Goal: Task Accomplishment & Management: Complete application form

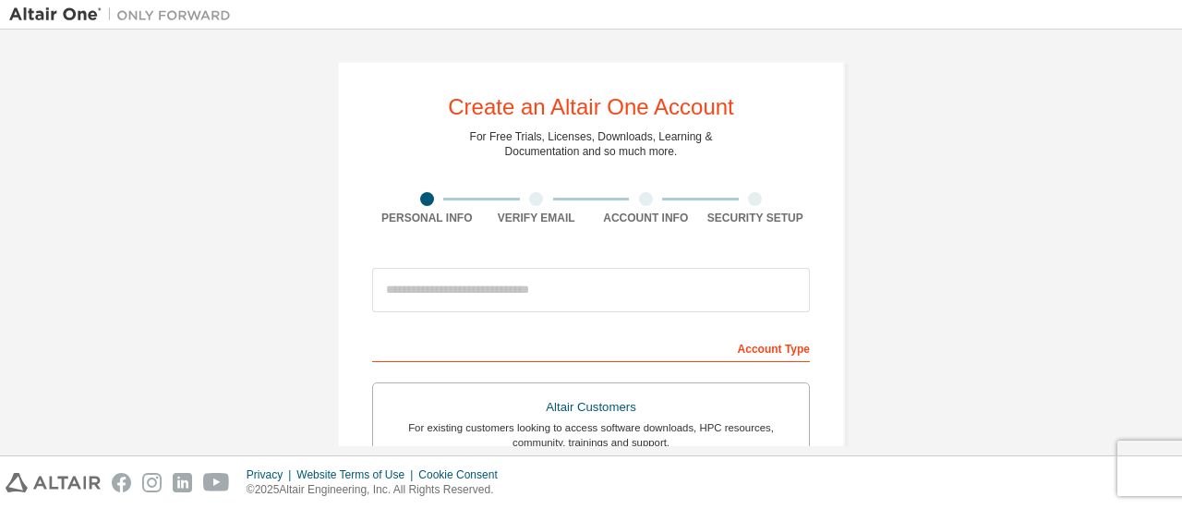
scroll to position [127, 0]
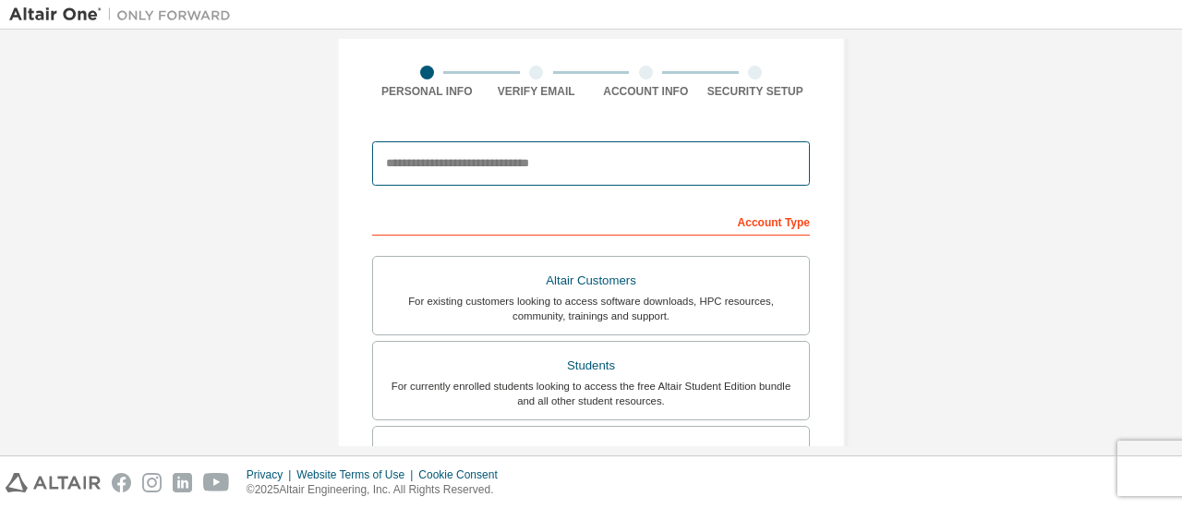
click at [558, 168] on input "email" at bounding box center [591, 163] width 438 height 44
type input "**********"
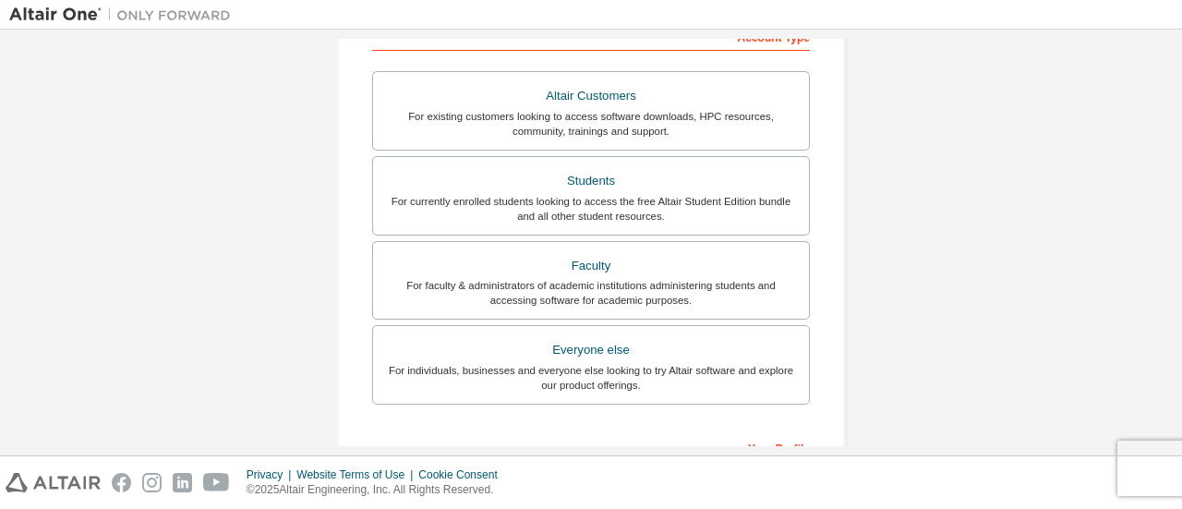
scroll to position [316, 0]
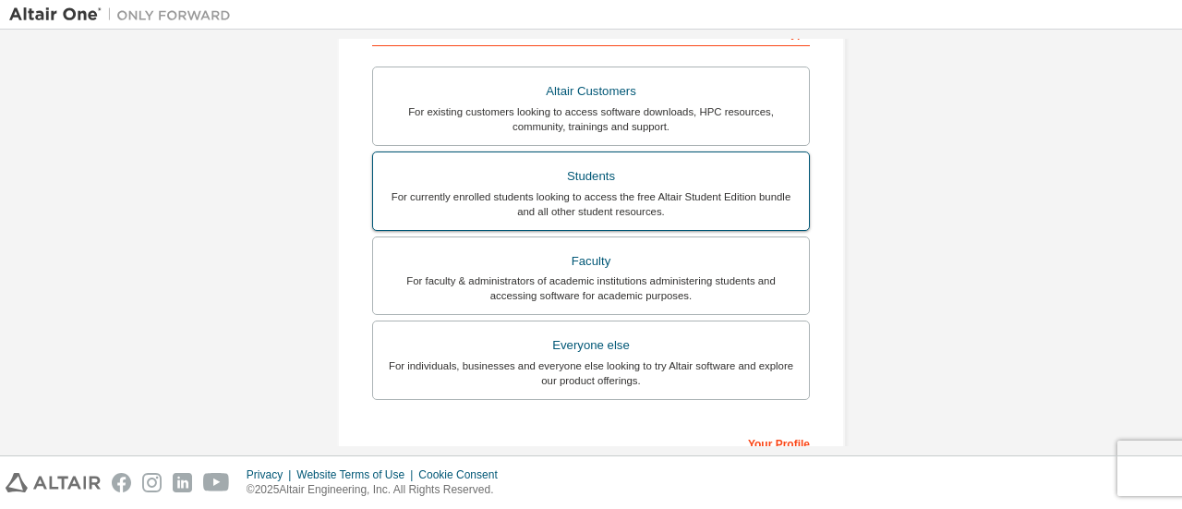
click at [604, 181] on div "Students" at bounding box center [591, 176] width 414 height 26
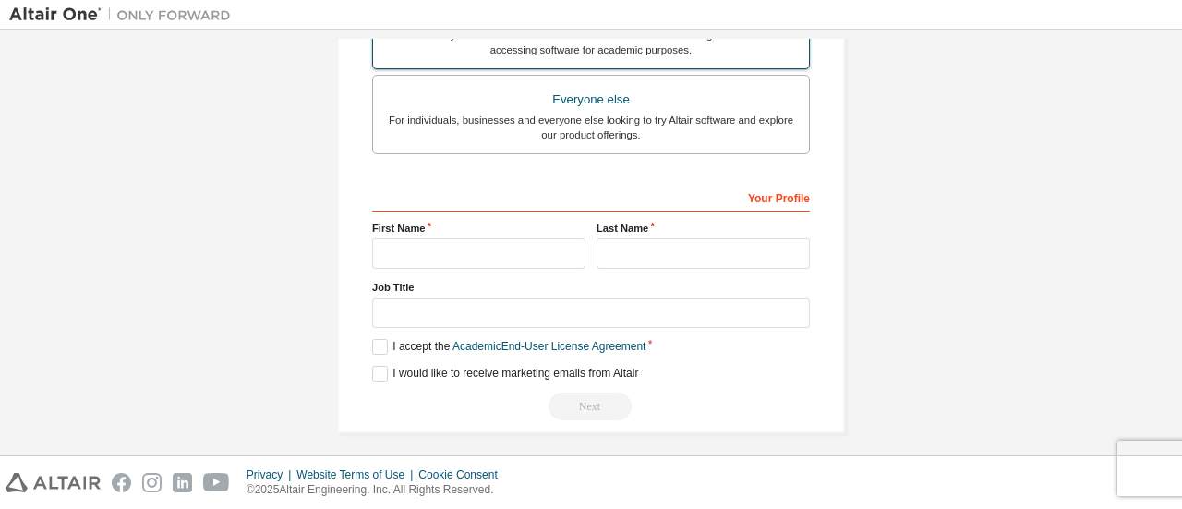
scroll to position [565, 0]
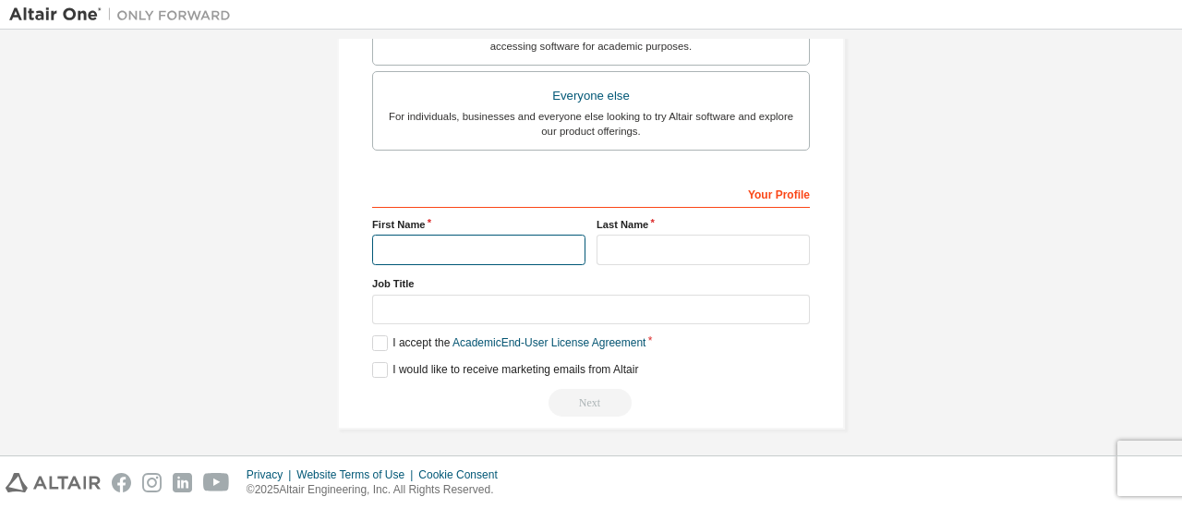
click at [525, 245] on input "text" at bounding box center [478, 250] width 213 height 30
type input "**********"
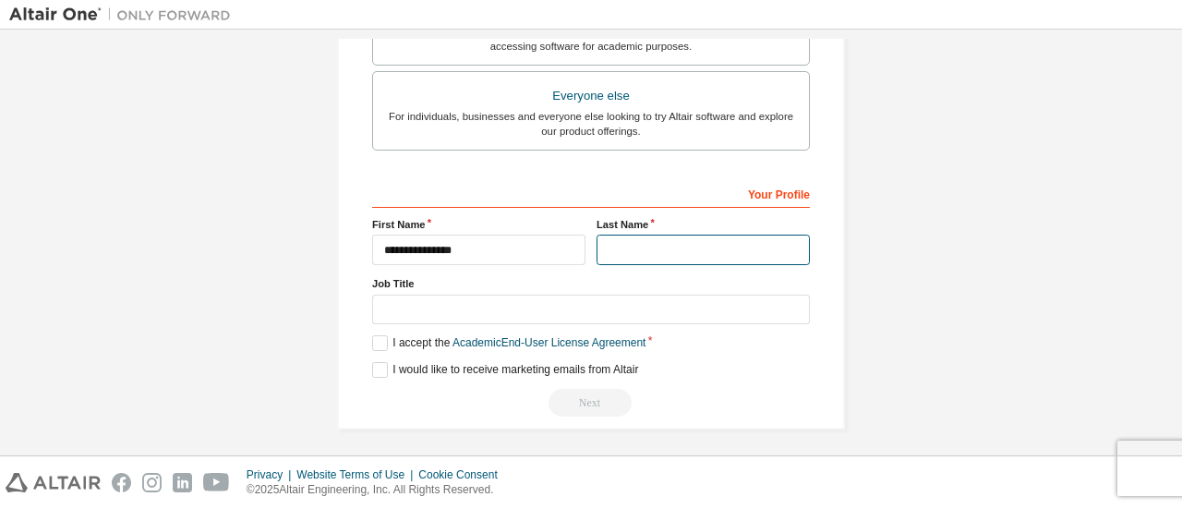
click at [640, 240] on input "text" at bounding box center [703, 250] width 213 height 30
type input "**********"
click at [384, 335] on label "I accept the Academic End-User License Agreement" at bounding box center [508, 343] width 273 height 16
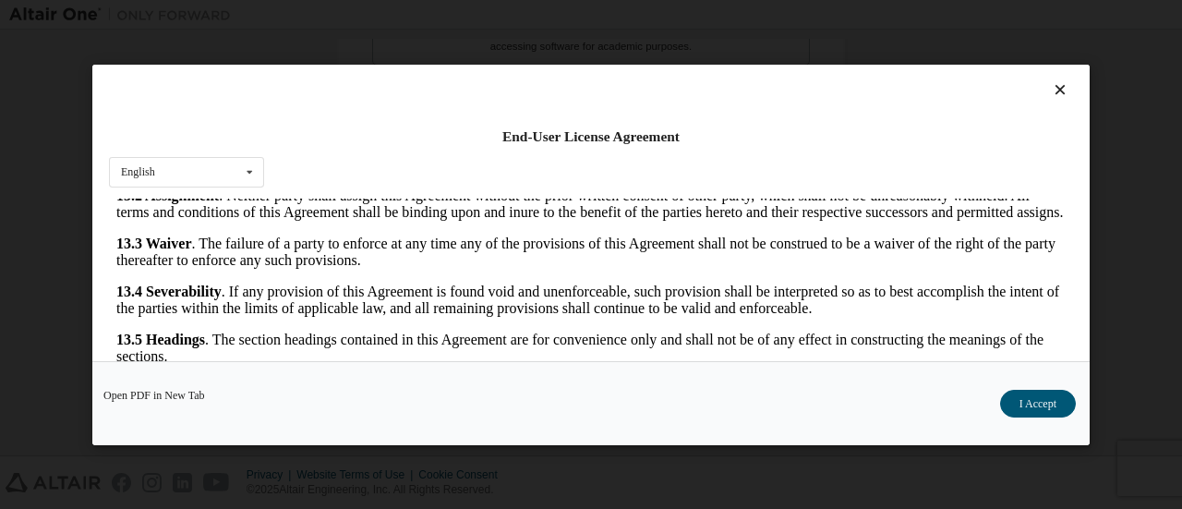
scroll to position [87, 0]
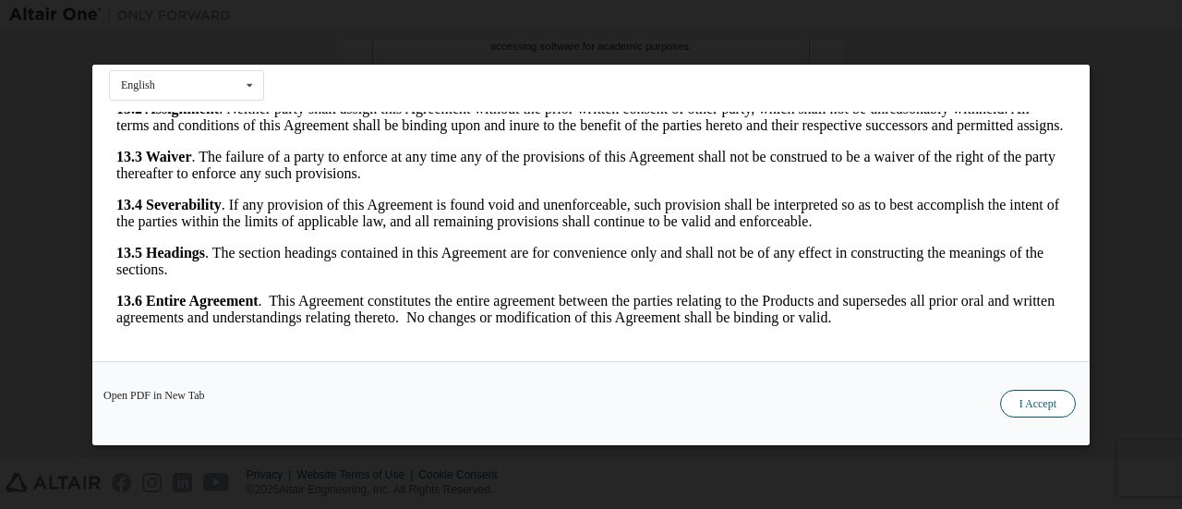
click at [1036, 396] on button "I Accept" at bounding box center [1038, 403] width 76 height 28
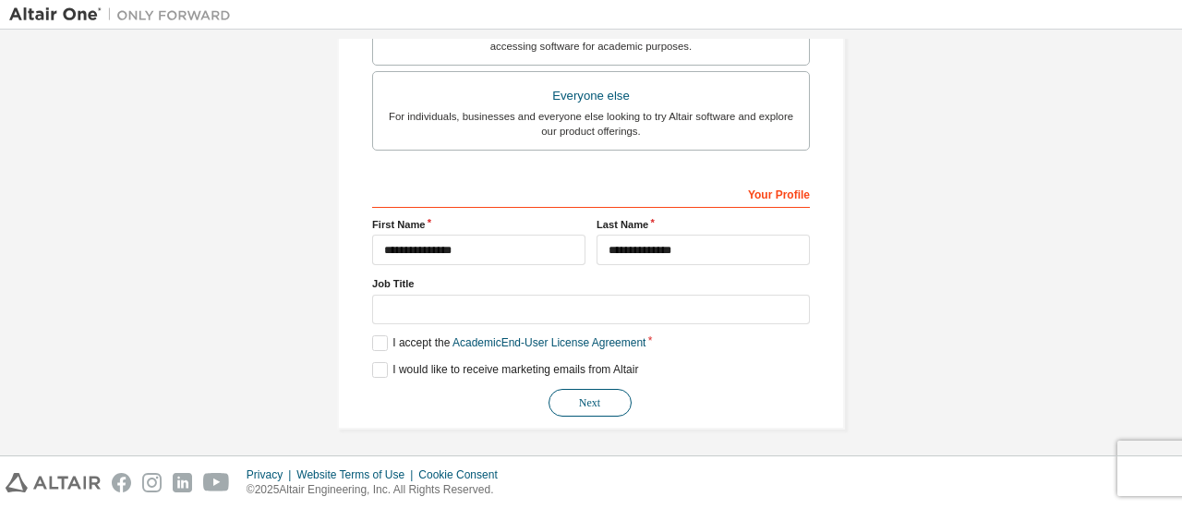
click at [599, 394] on button "Next" at bounding box center [590, 403] width 83 height 28
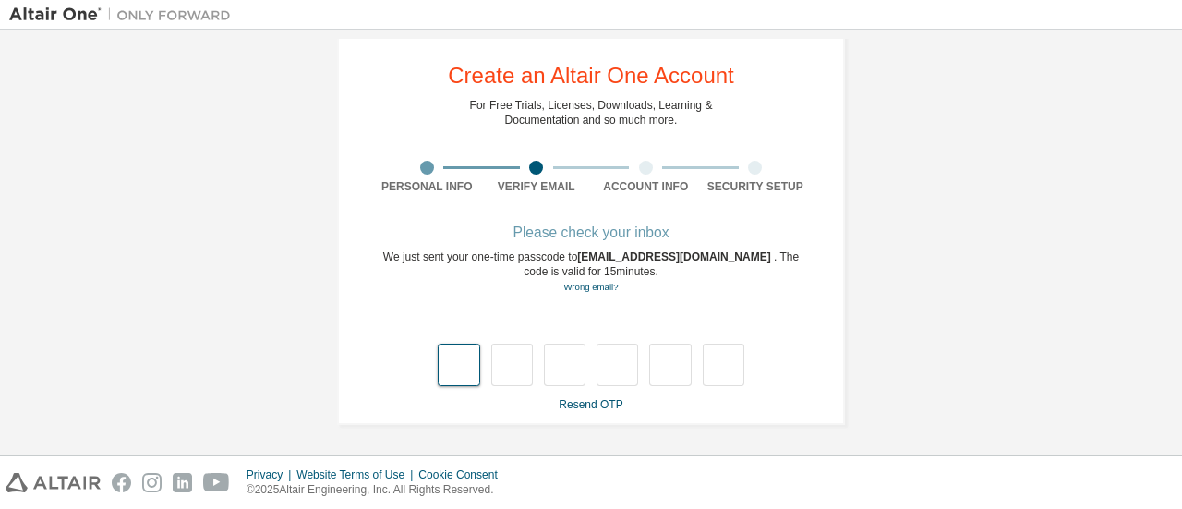
type input "*"
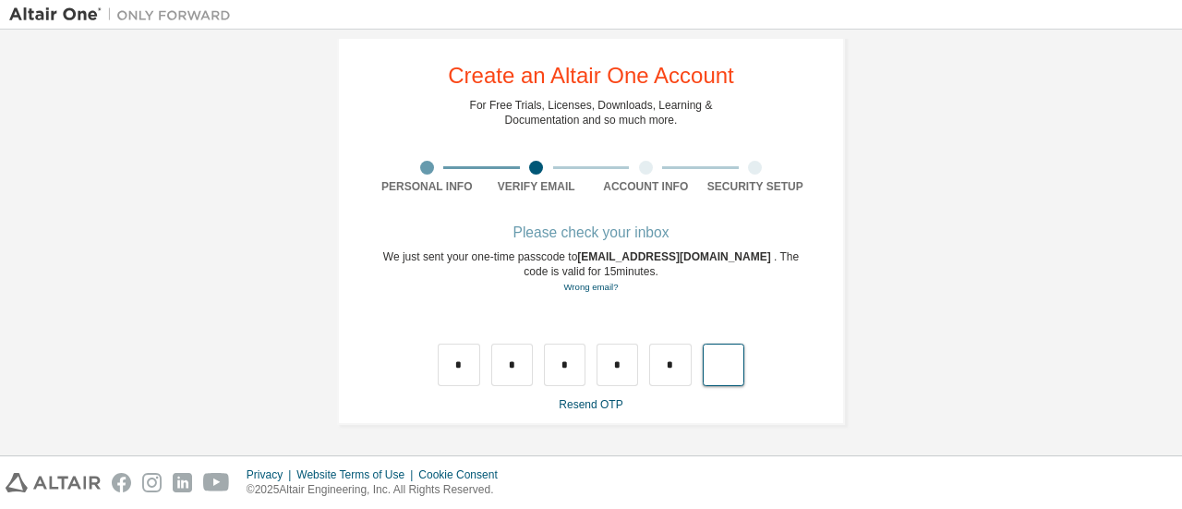
type input "*"
